Goal: Find specific page/section: Find specific page/section

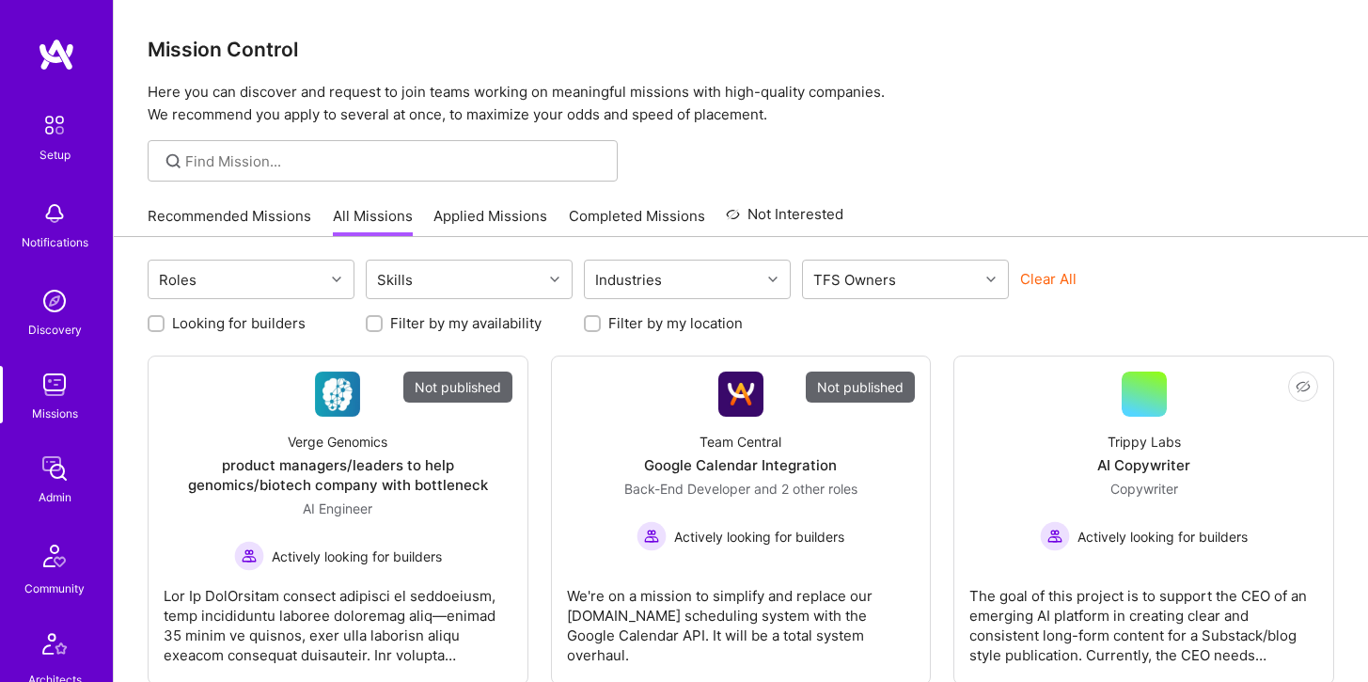
click at [58, 387] on img at bounding box center [55, 385] width 38 height 38
click at [292, 169] on input at bounding box center [394, 161] width 418 height 20
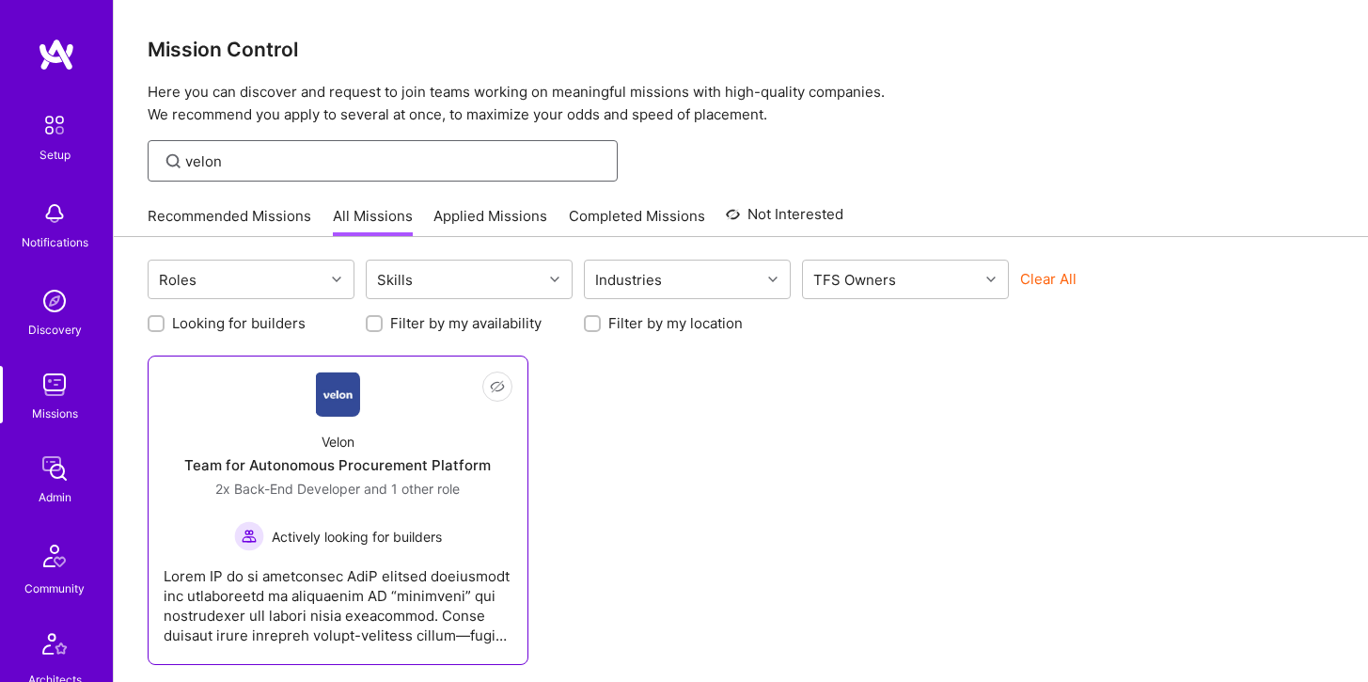
type input "velon"
click at [325, 437] on div "Velon" at bounding box center [337, 441] width 33 height 20
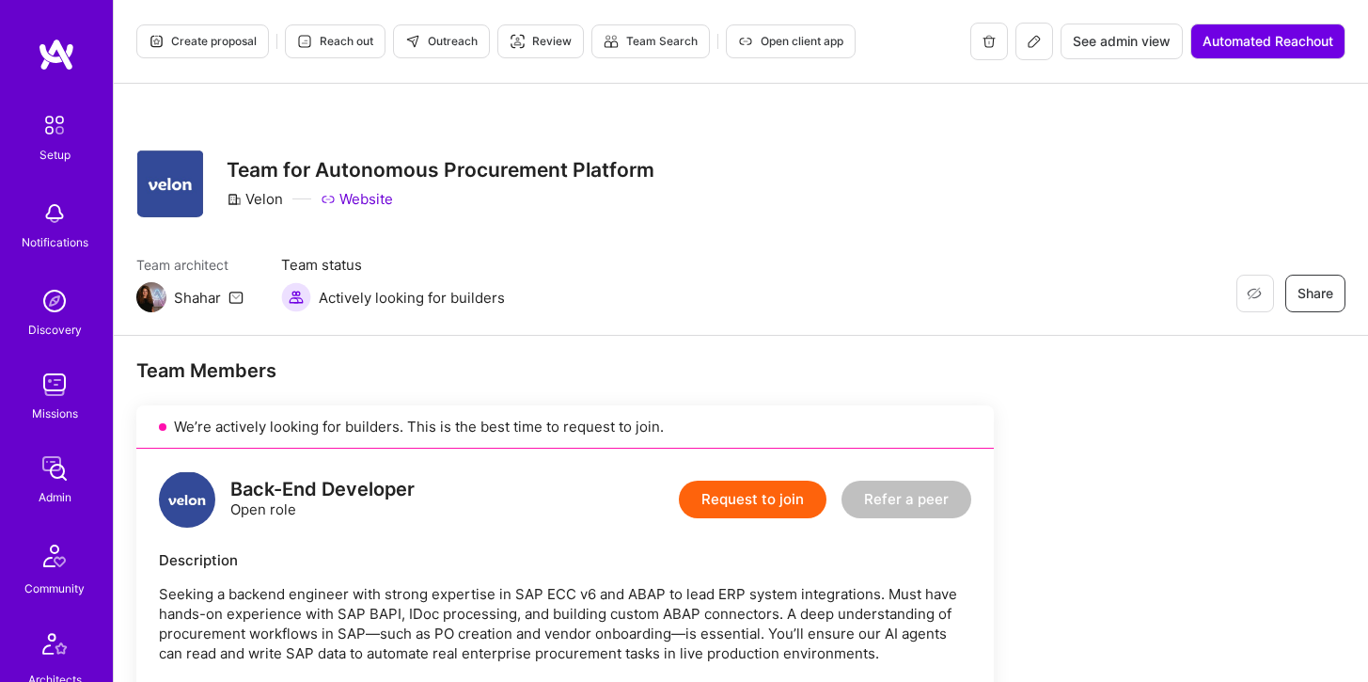
click at [1027, 62] on div "Create proposal Reach out Outreach Review Team Search Open client app See admin…" at bounding box center [741, 42] width 1254 height 84
click at [1035, 39] on icon at bounding box center [1035, 39] width 1 height 1
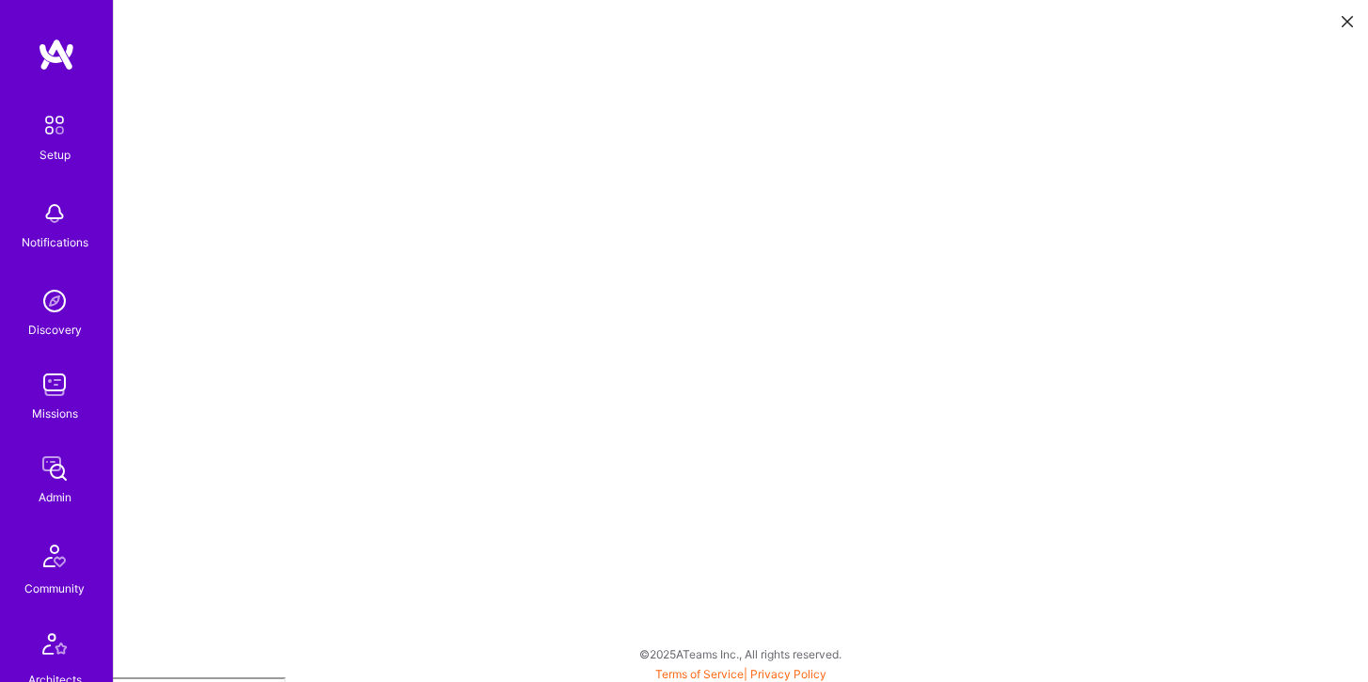
click at [56, 307] on img at bounding box center [55, 301] width 38 height 38
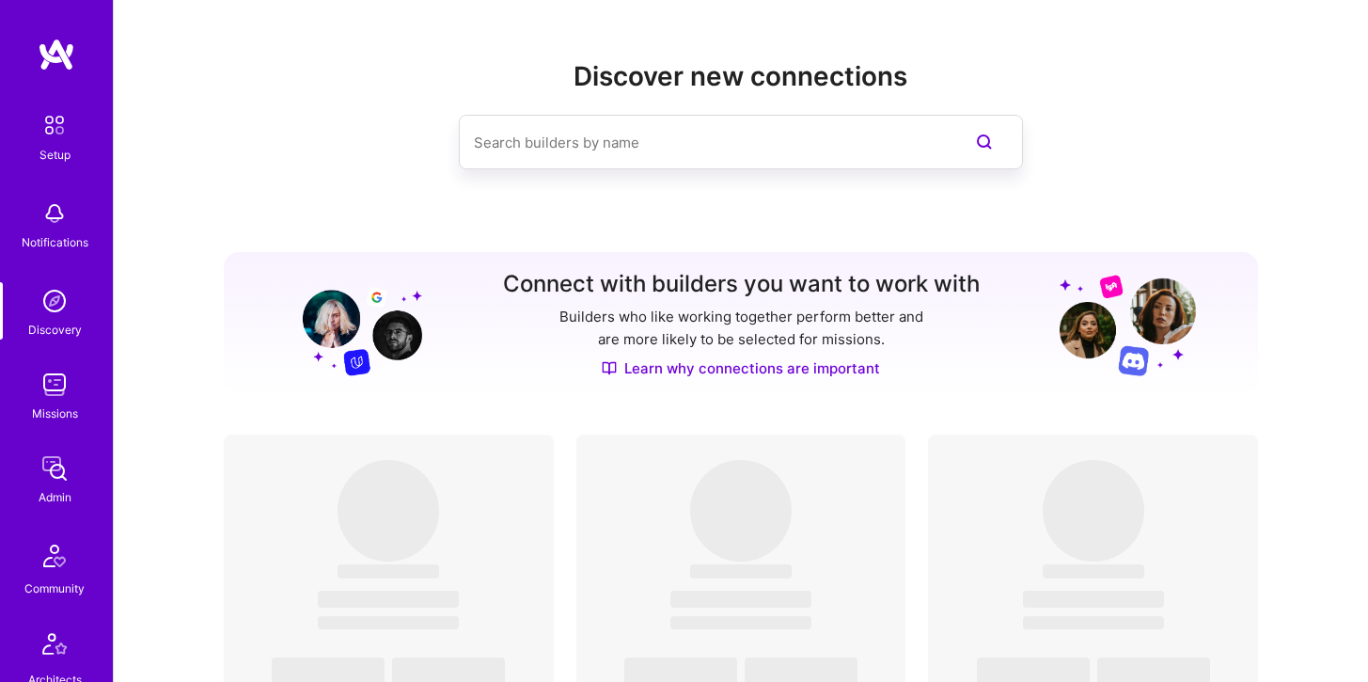
click at [65, 404] on div "Missions" at bounding box center [55, 413] width 46 height 20
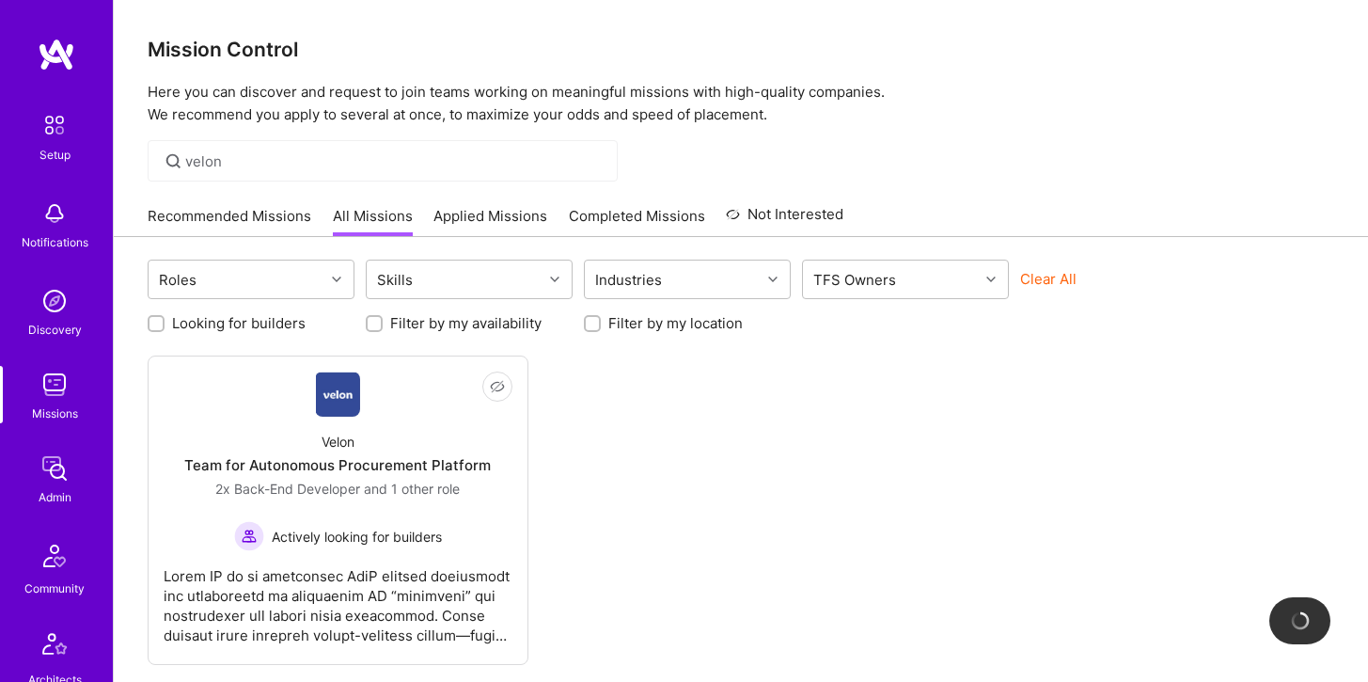
click at [272, 149] on div "velon" at bounding box center [383, 160] width 470 height 41
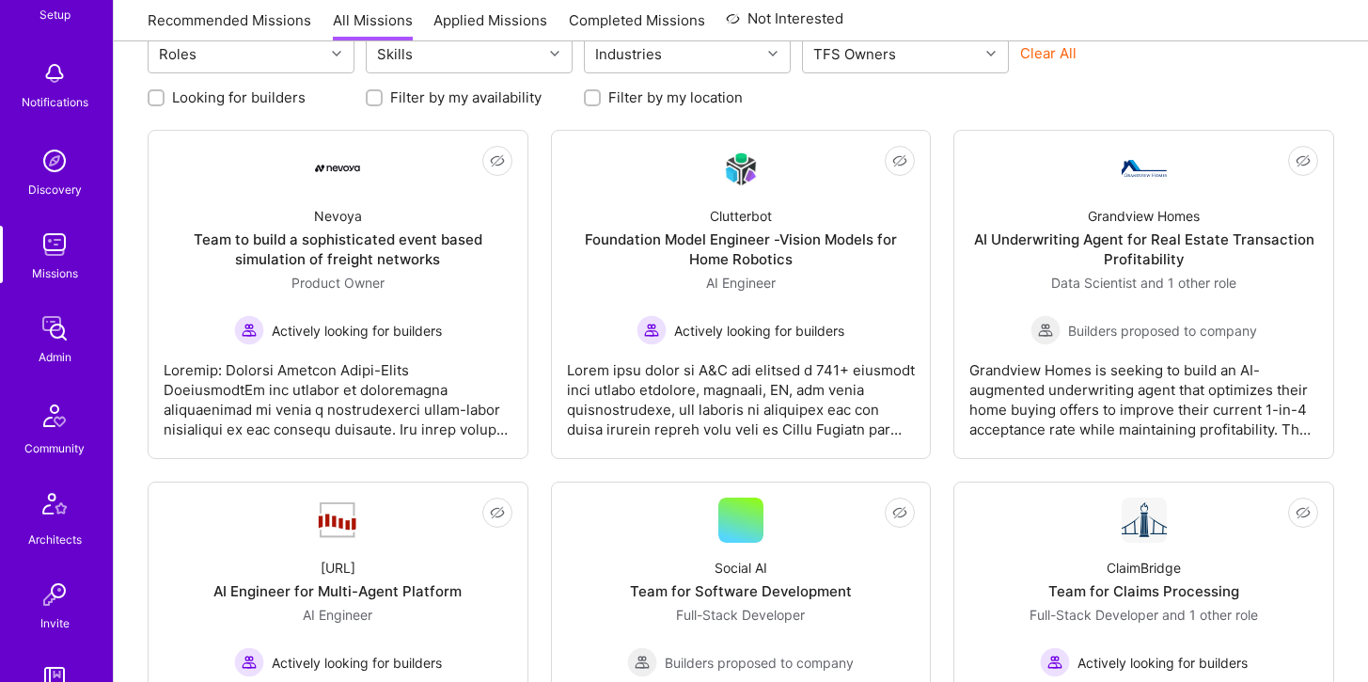
scroll to position [88, 0]
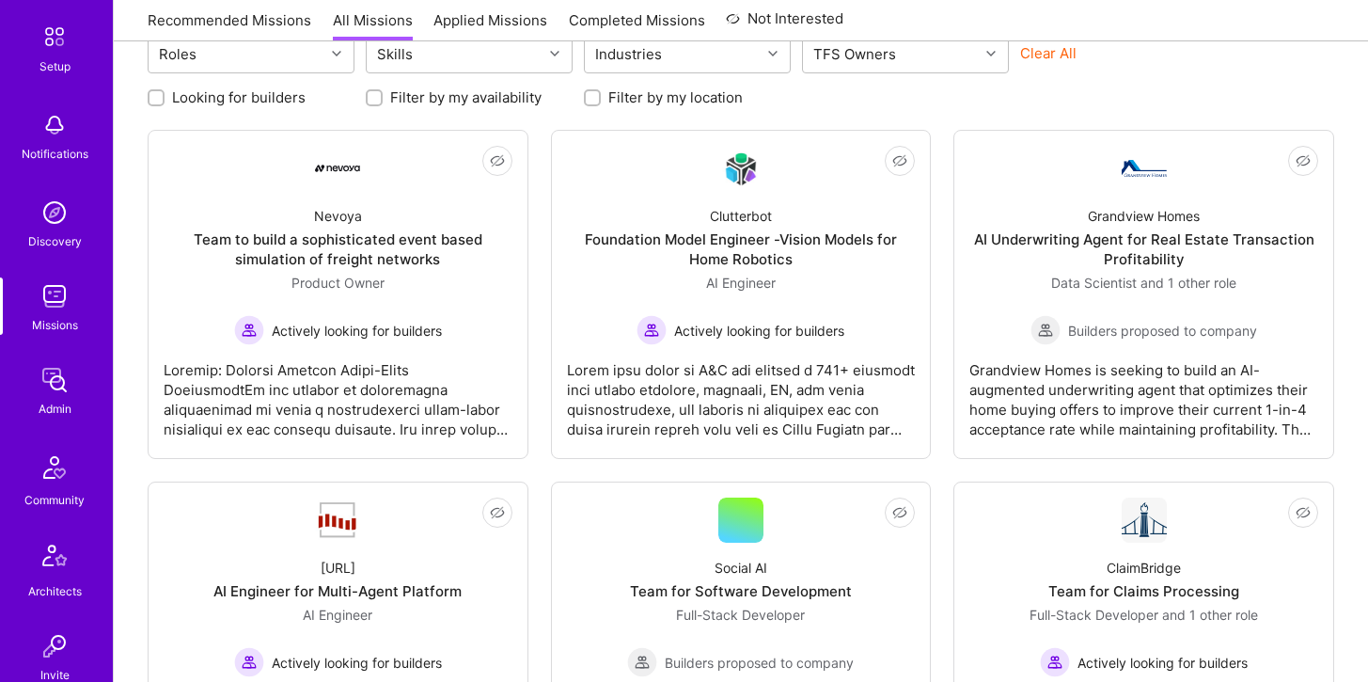
type input "rob"
click at [52, 399] on div "Admin" at bounding box center [55, 409] width 33 height 20
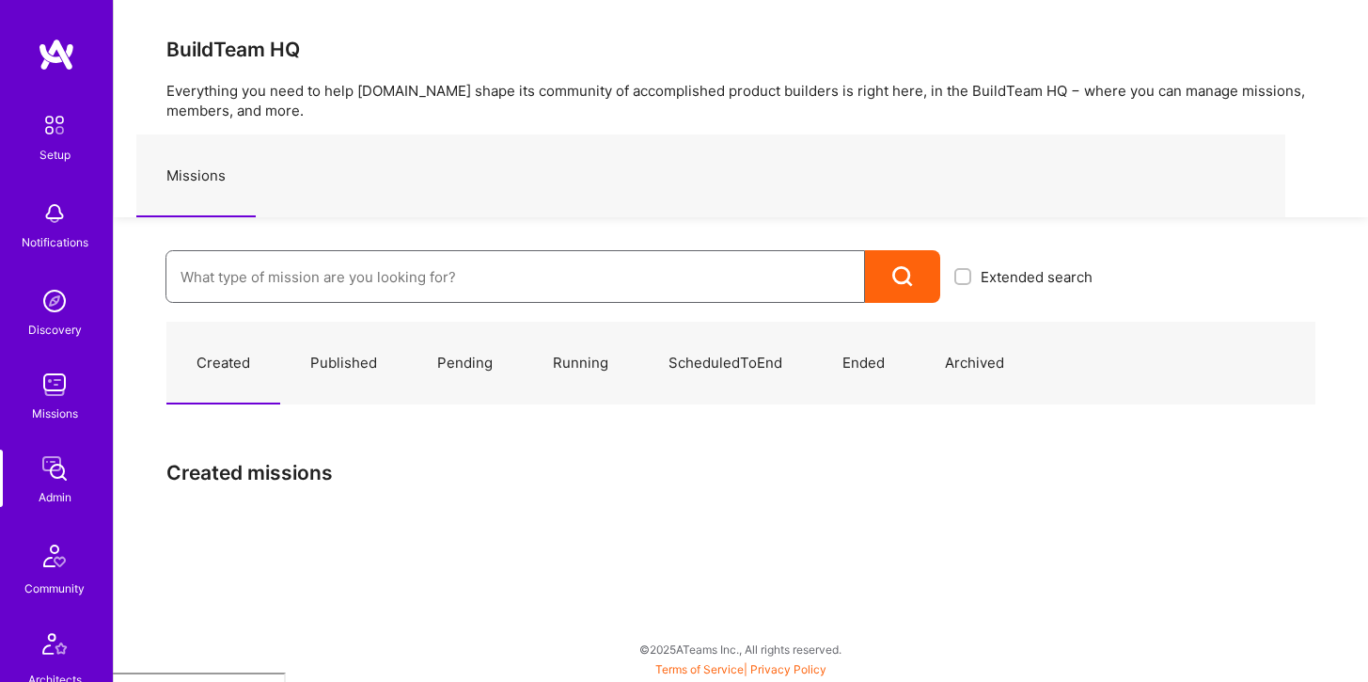
click at [289, 274] on input at bounding box center [514, 277] width 669 height 48
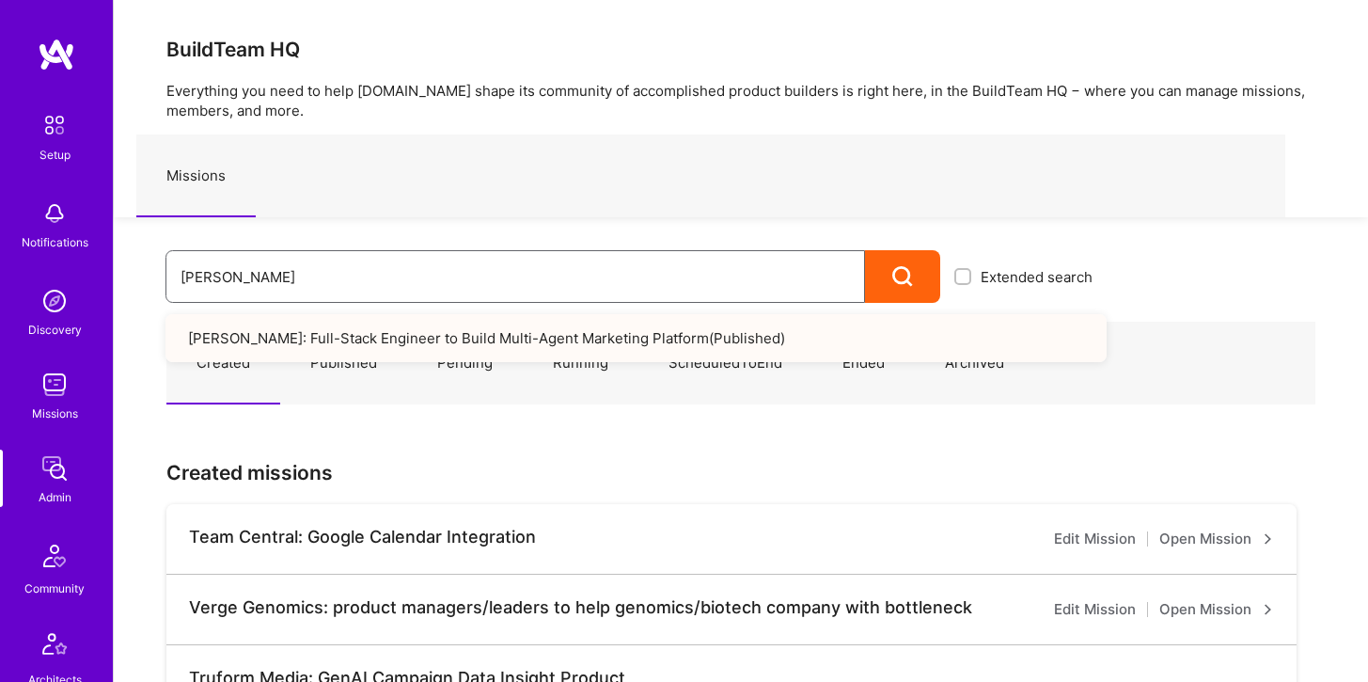
type input "robynn"
click at [337, 353] on link "Robynn AI: Full-Stack Engineer to Build Multi-Agent Marketing Platform ( Publis…" at bounding box center [635, 338] width 941 height 48
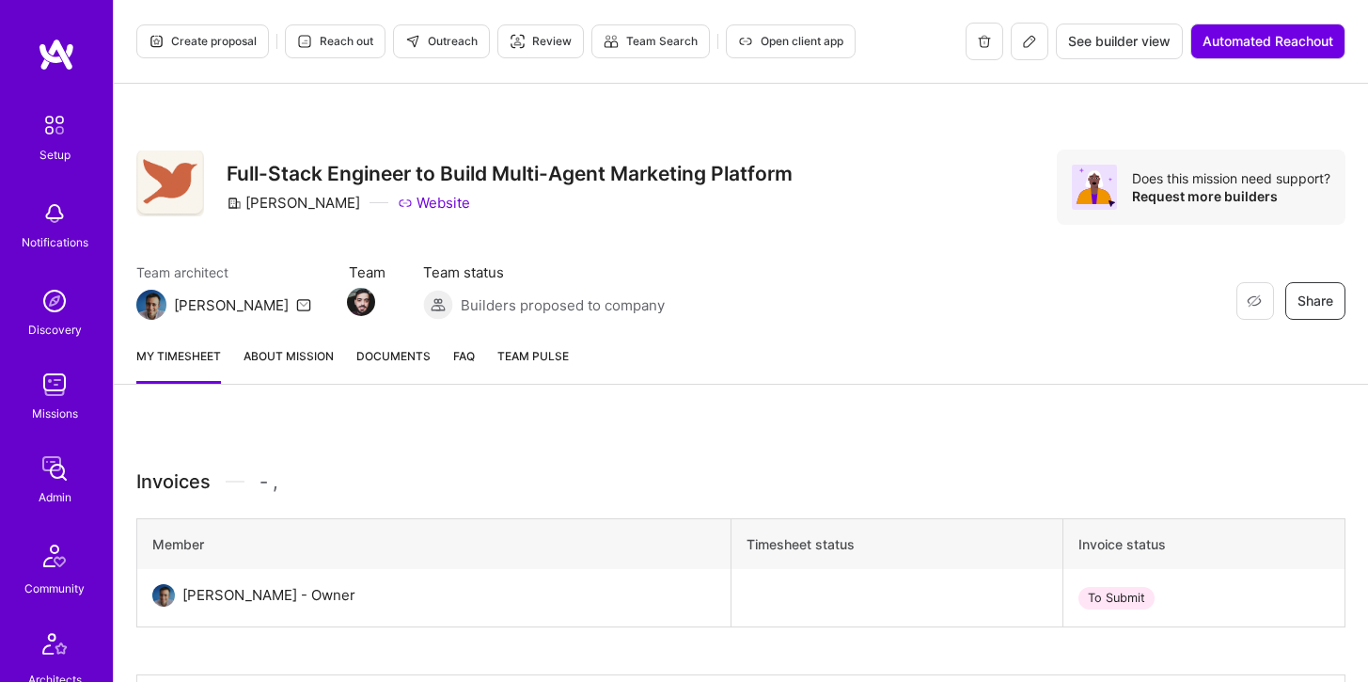
click at [1022, 48] on icon at bounding box center [1029, 41] width 15 height 15
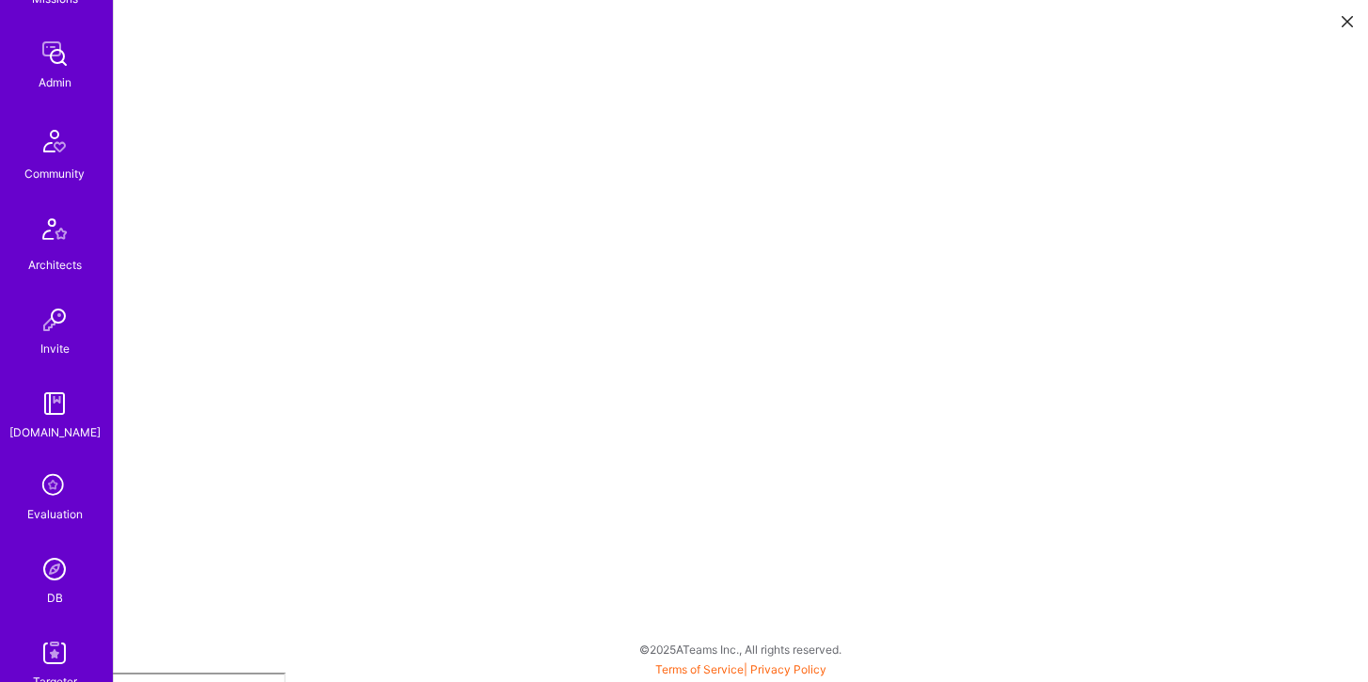
scroll to position [525, 0]
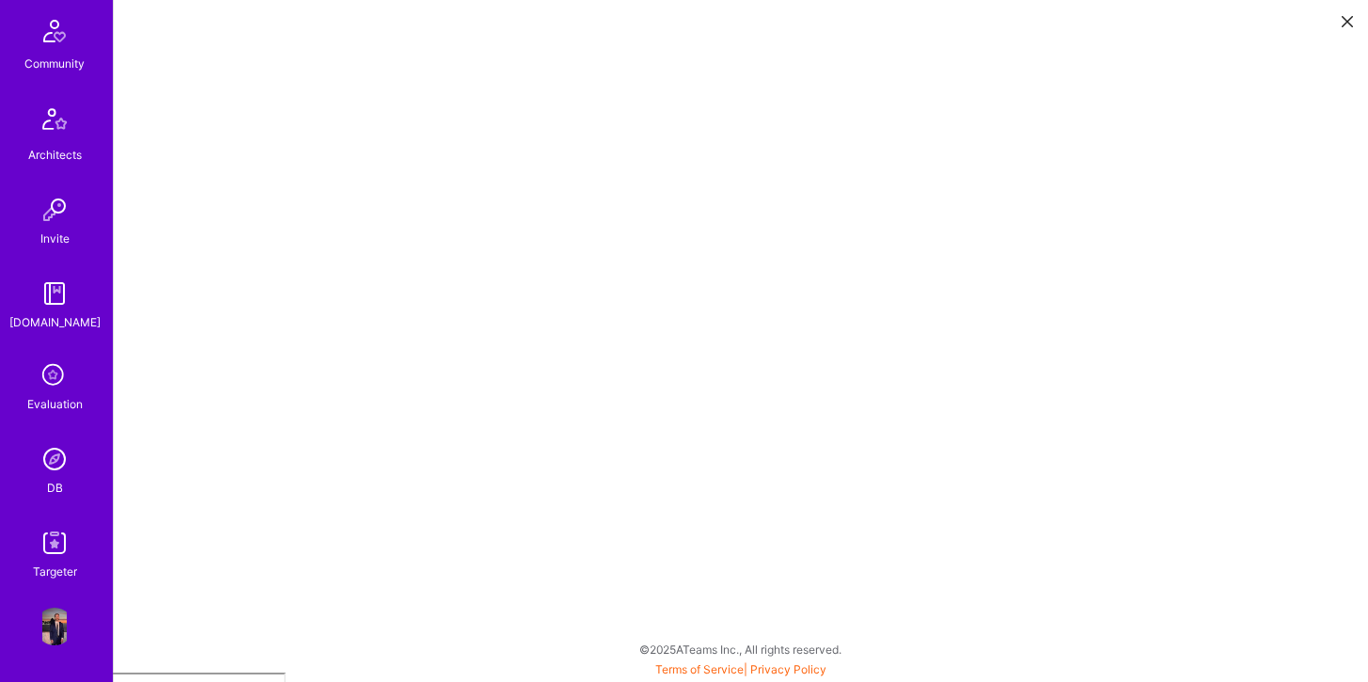
click at [59, 471] on img at bounding box center [55, 459] width 38 height 38
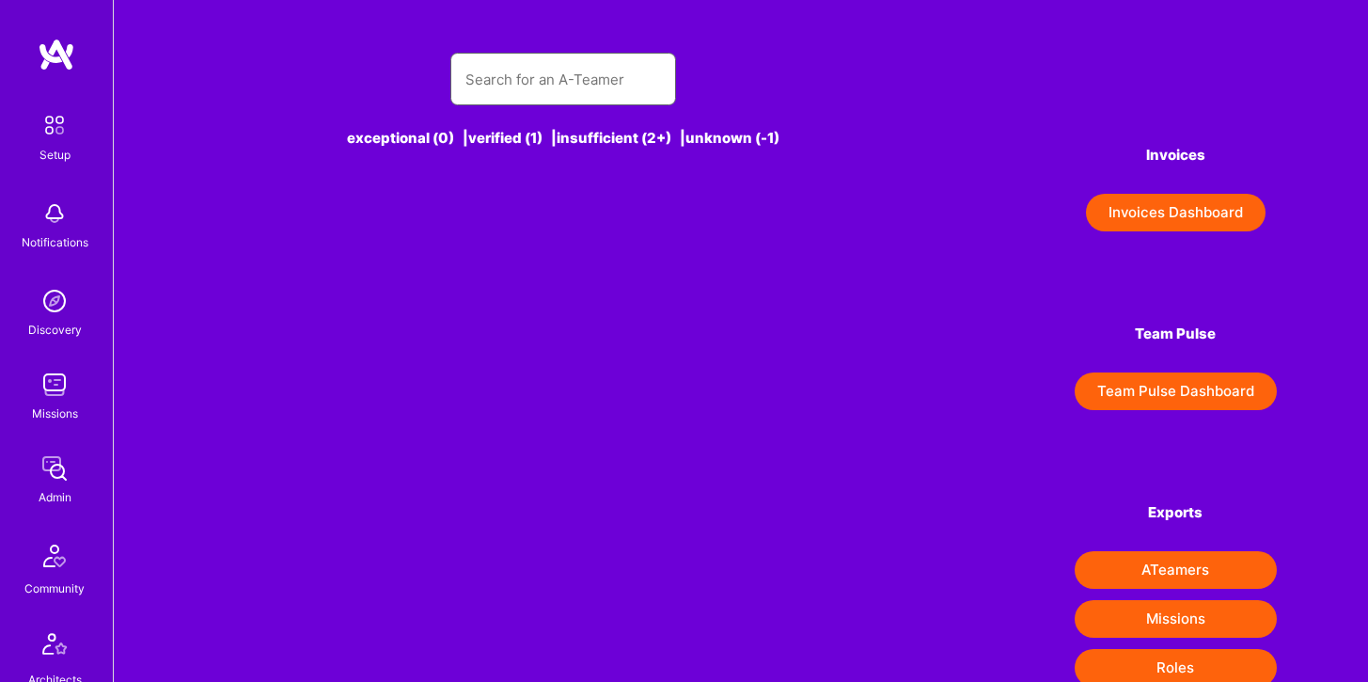
click at [527, 88] on input "text" at bounding box center [563, 79] width 196 height 48
type input "ve"
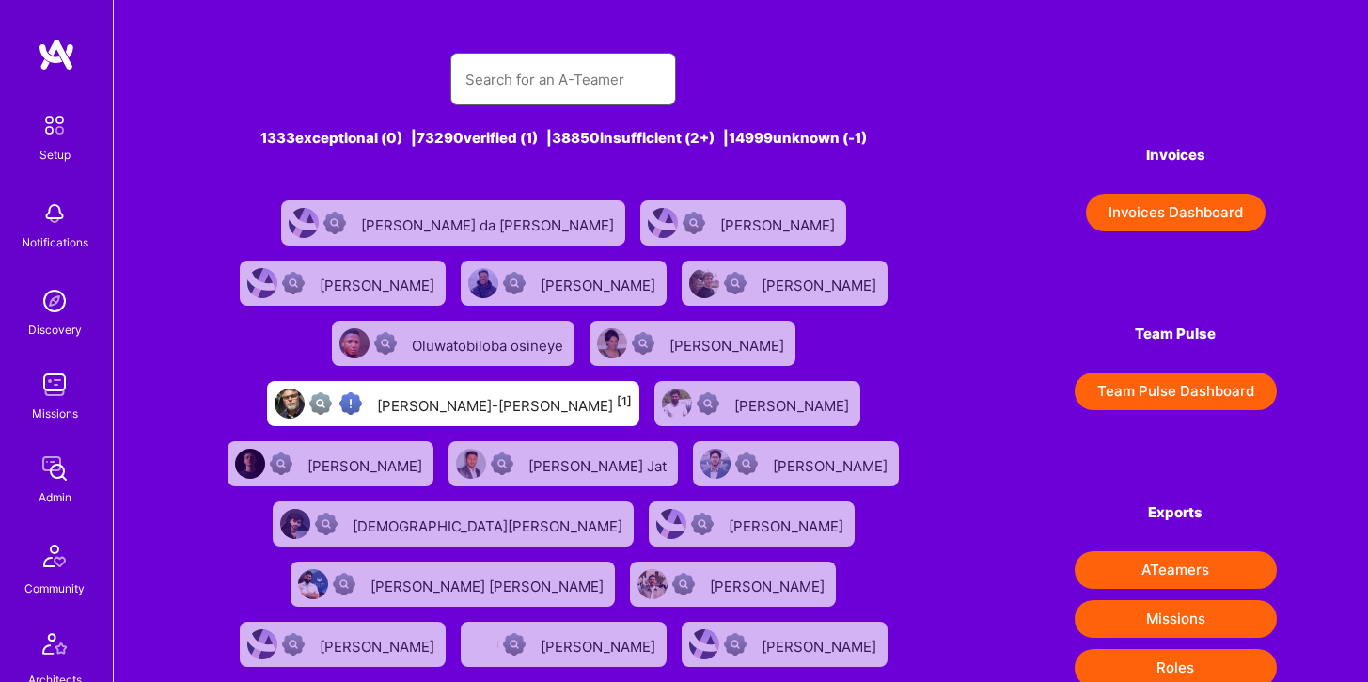
type input "l"
click at [52, 384] on img at bounding box center [55, 385] width 38 height 38
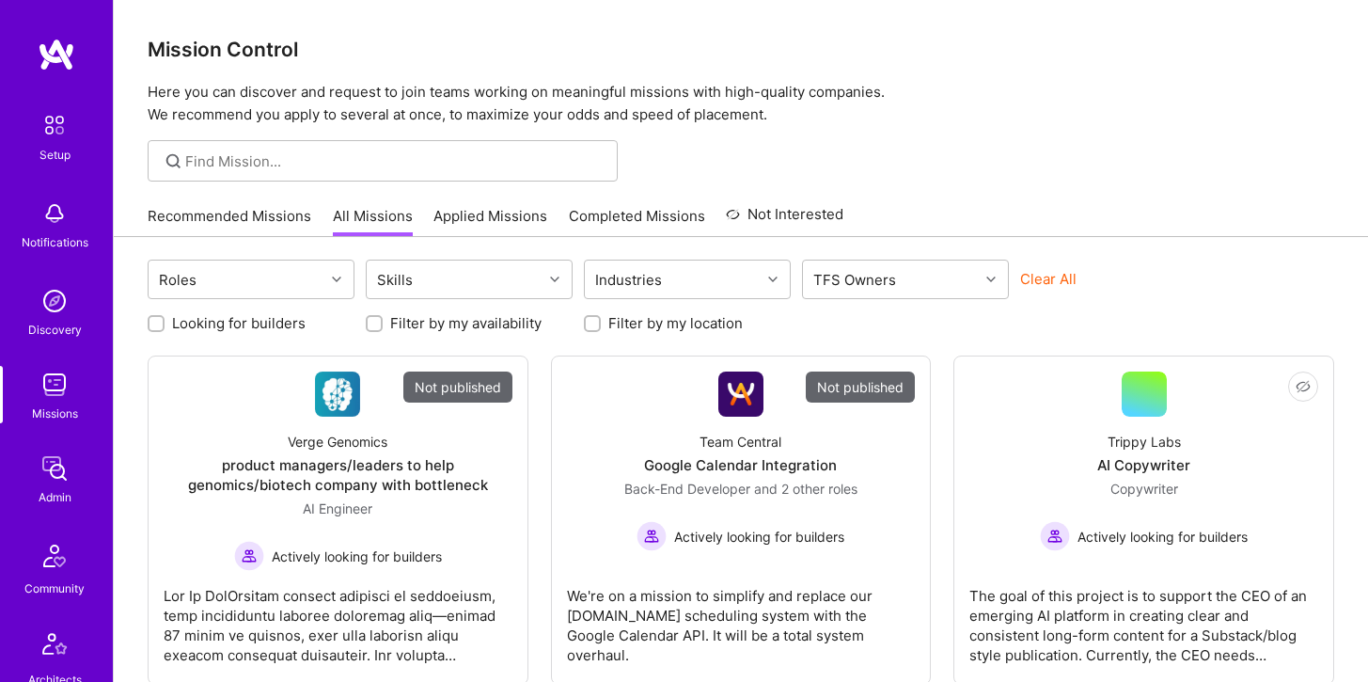
click at [273, 149] on div at bounding box center [383, 160] width 470 height 41
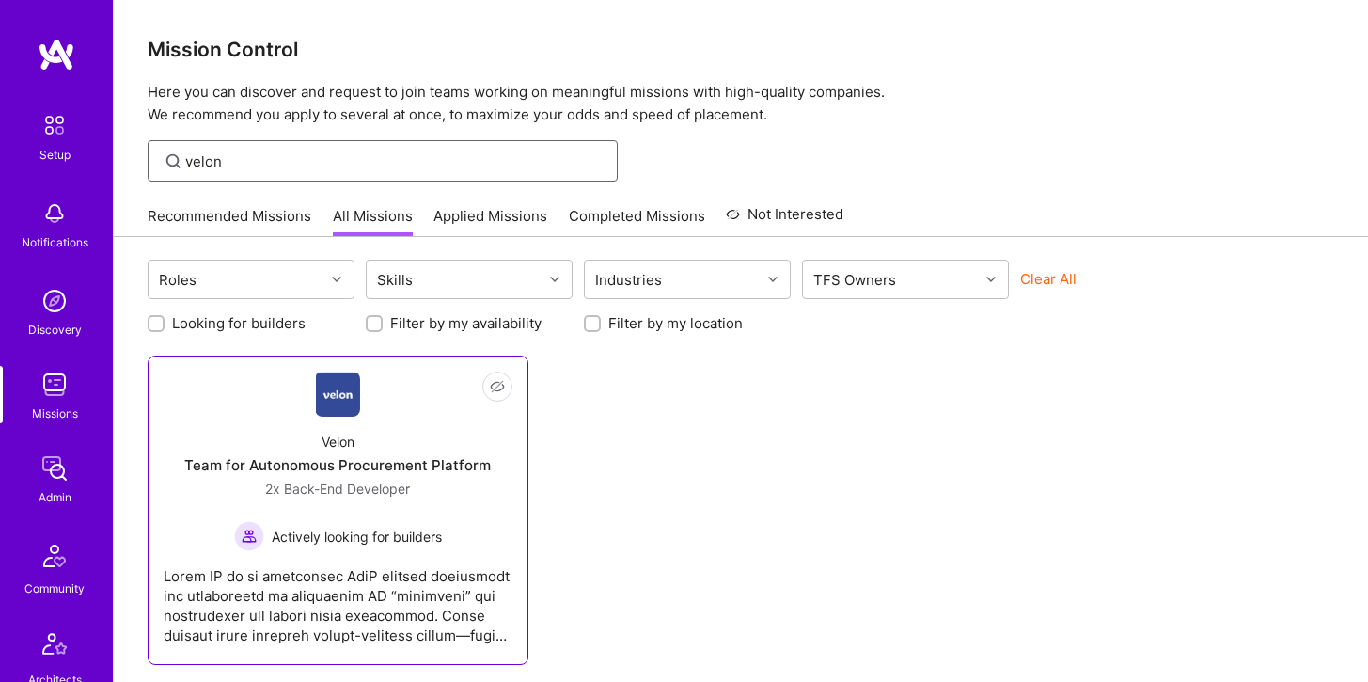
type input "velon"
click at [330, 392] on img at bounding box center [338, 393] width 44 height 45
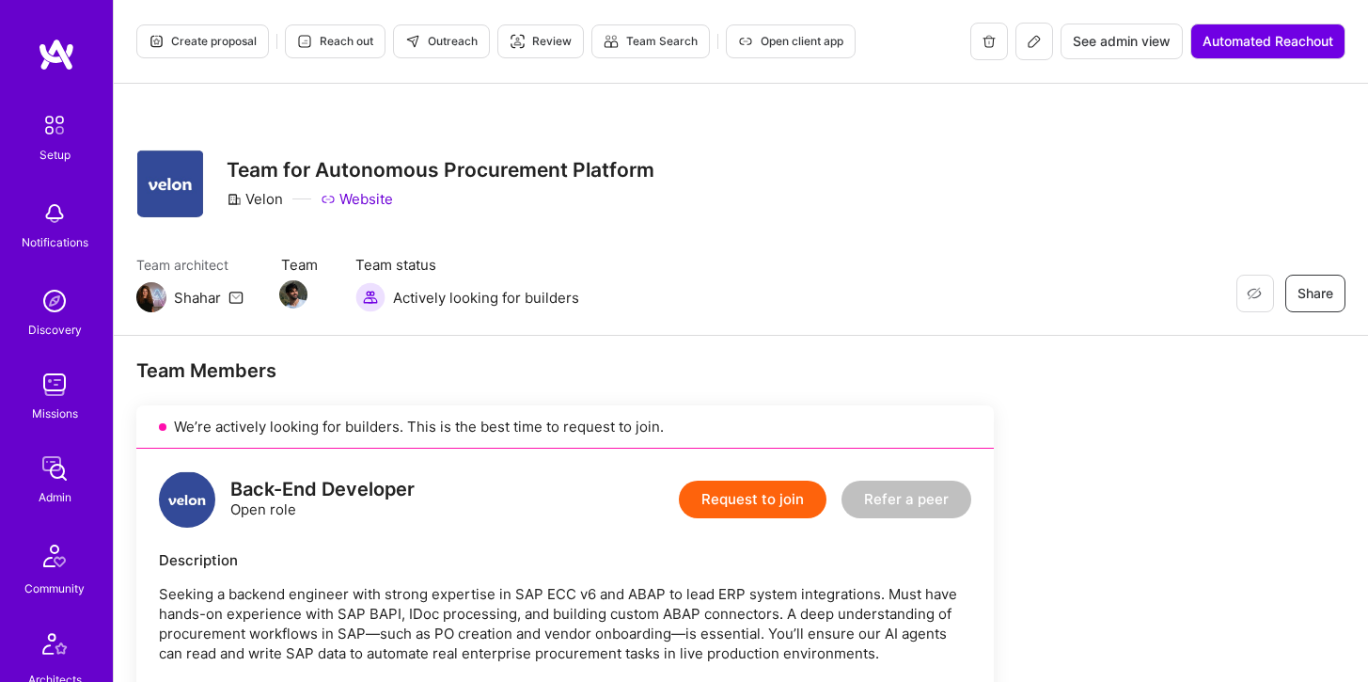
click at [1035, 47] on icon at bounding box center [1034, 41] width 15 height 15
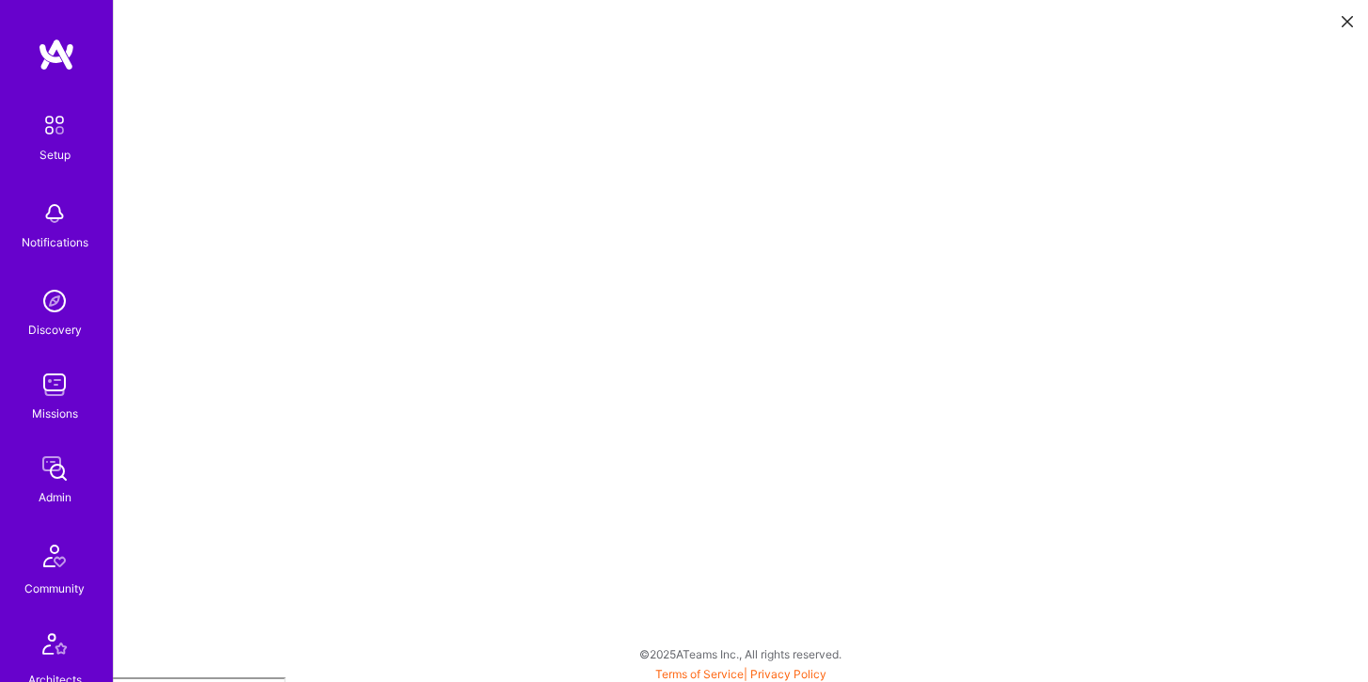
scroll to position [5, 0]
